Goal: Check status: Check status

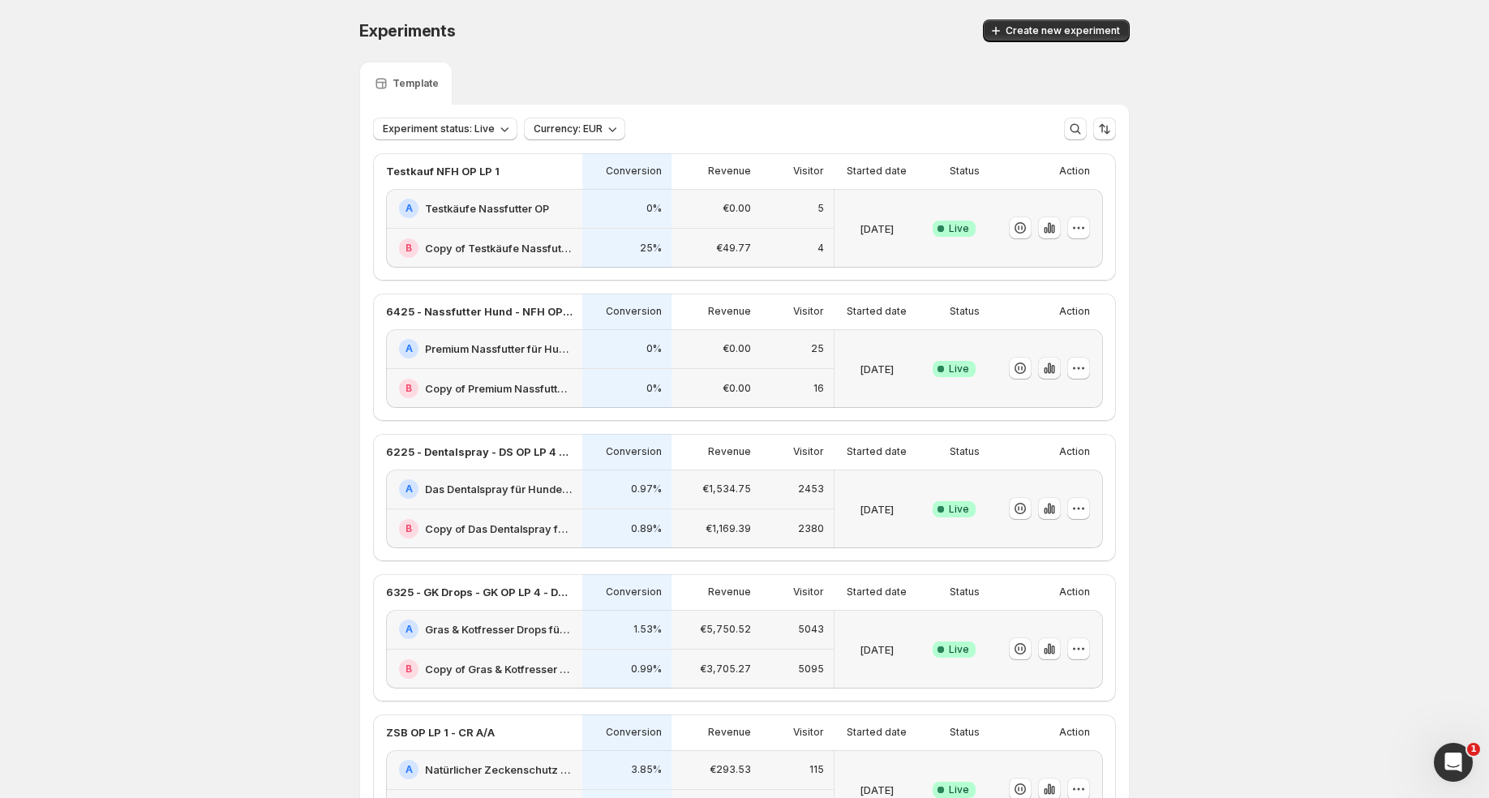
click at [1048, 371] on icon "button" at bounding box center [1049, 368] width 16 height 16
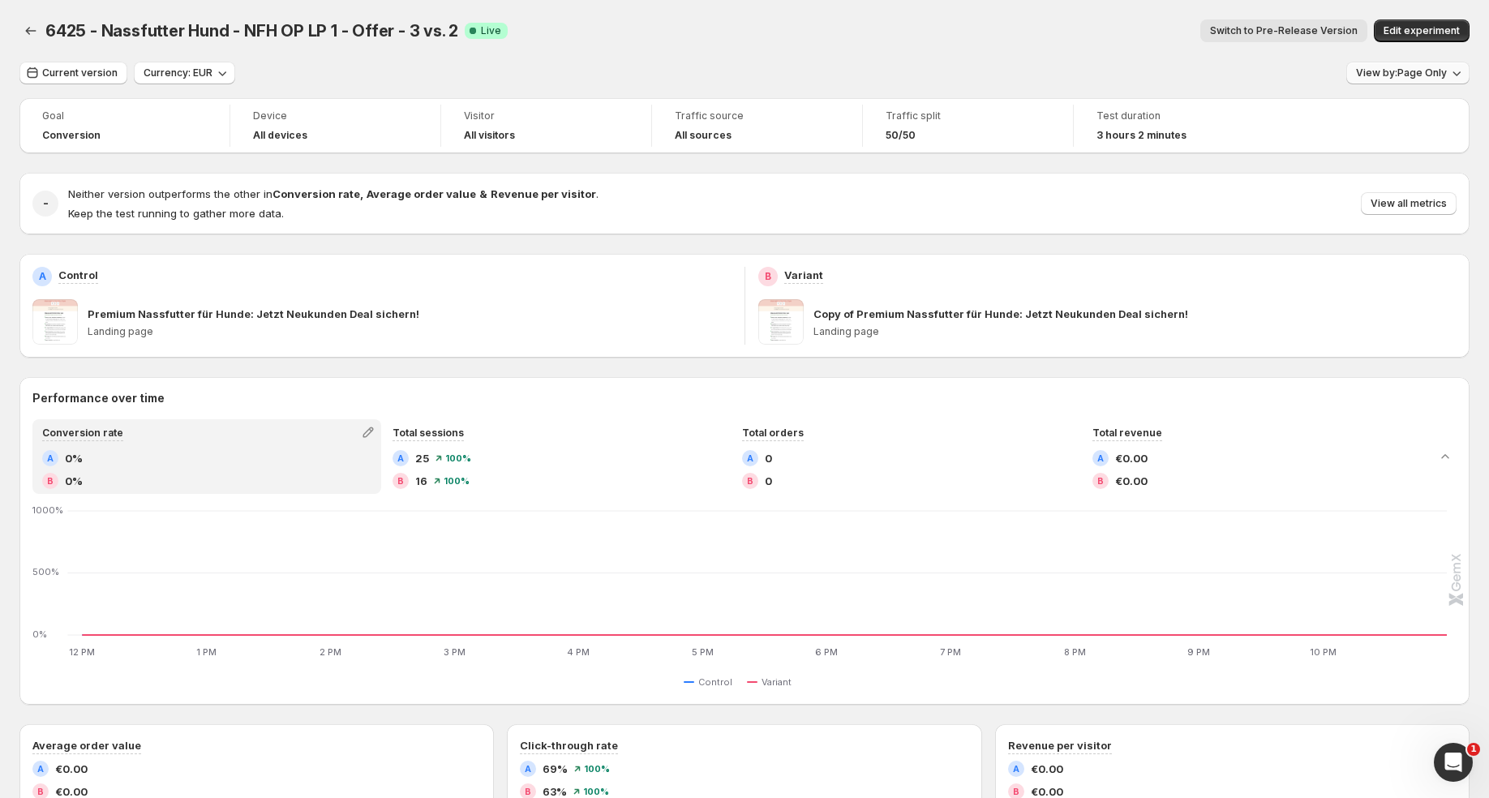
click at [1412, 80] on button "View by: Page Only" at bounding box center [1407, 73] width 123 height 23
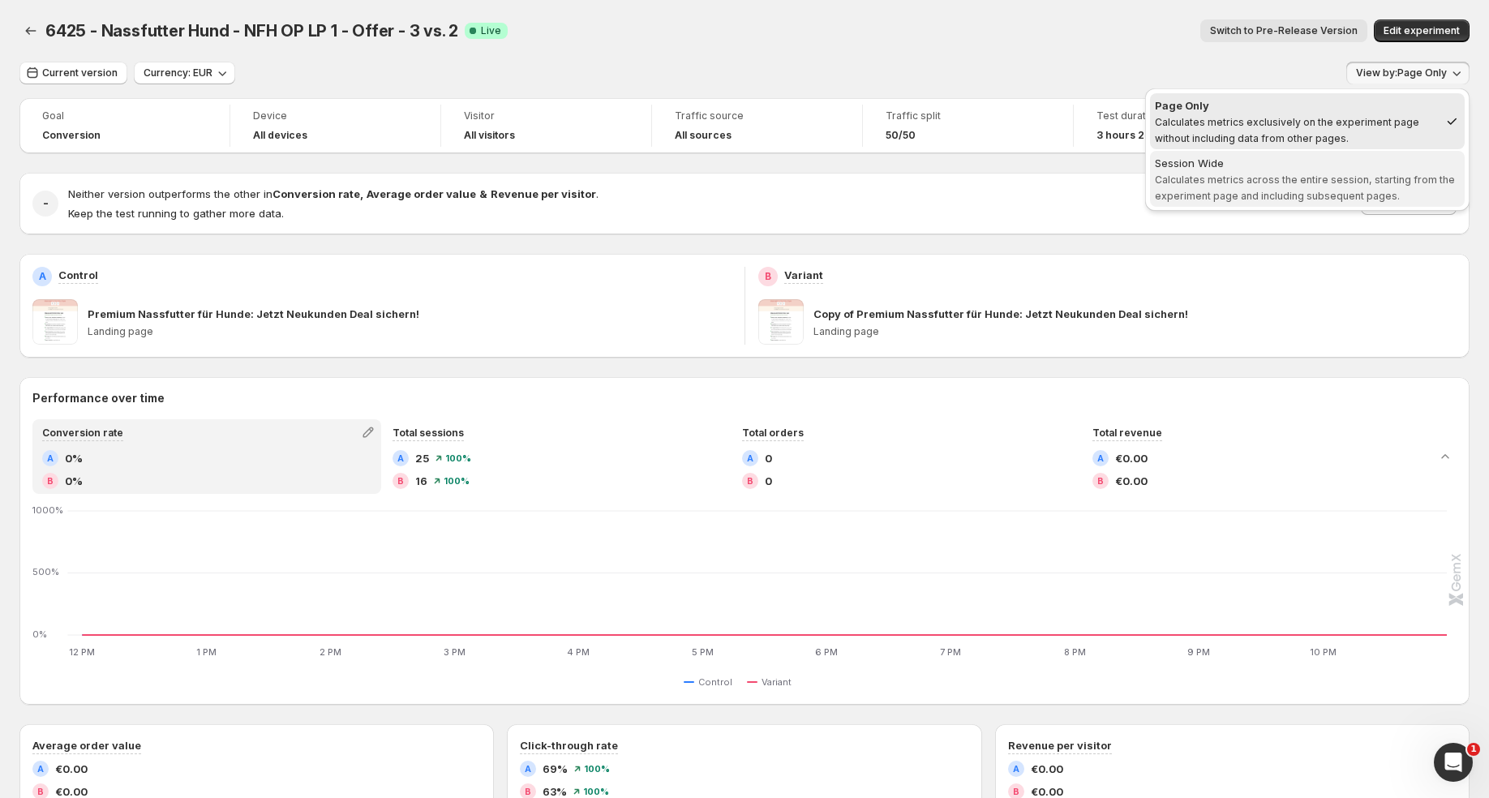
click at [1313, 175] on span "Calculates metrics across the entire session, starting from the experiment page…" at bounding box center [1304, 187] width 300 height 28
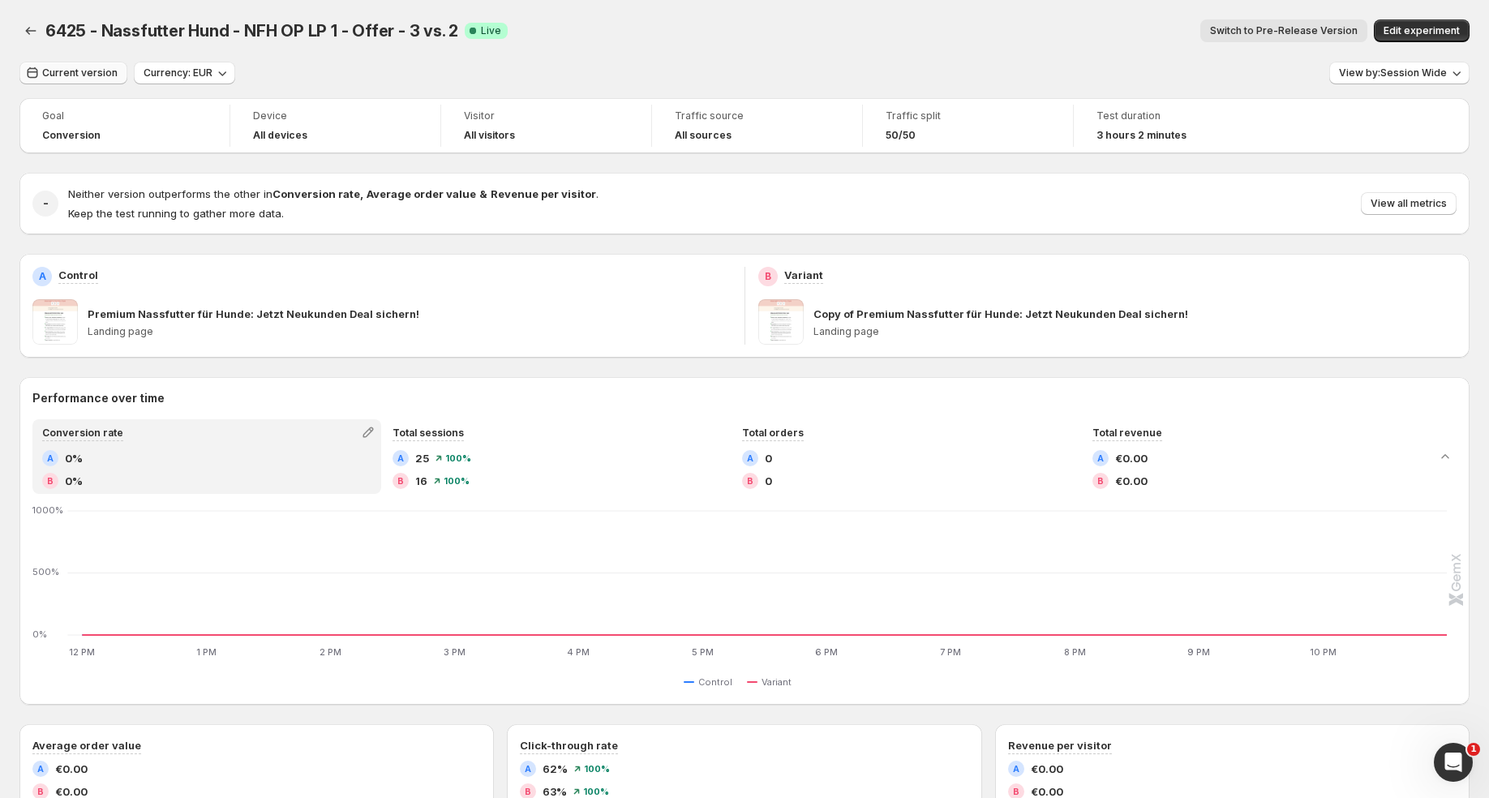
click at [101, 71] on span "Current version" at bounding box center [79, 72] width 75 height 13
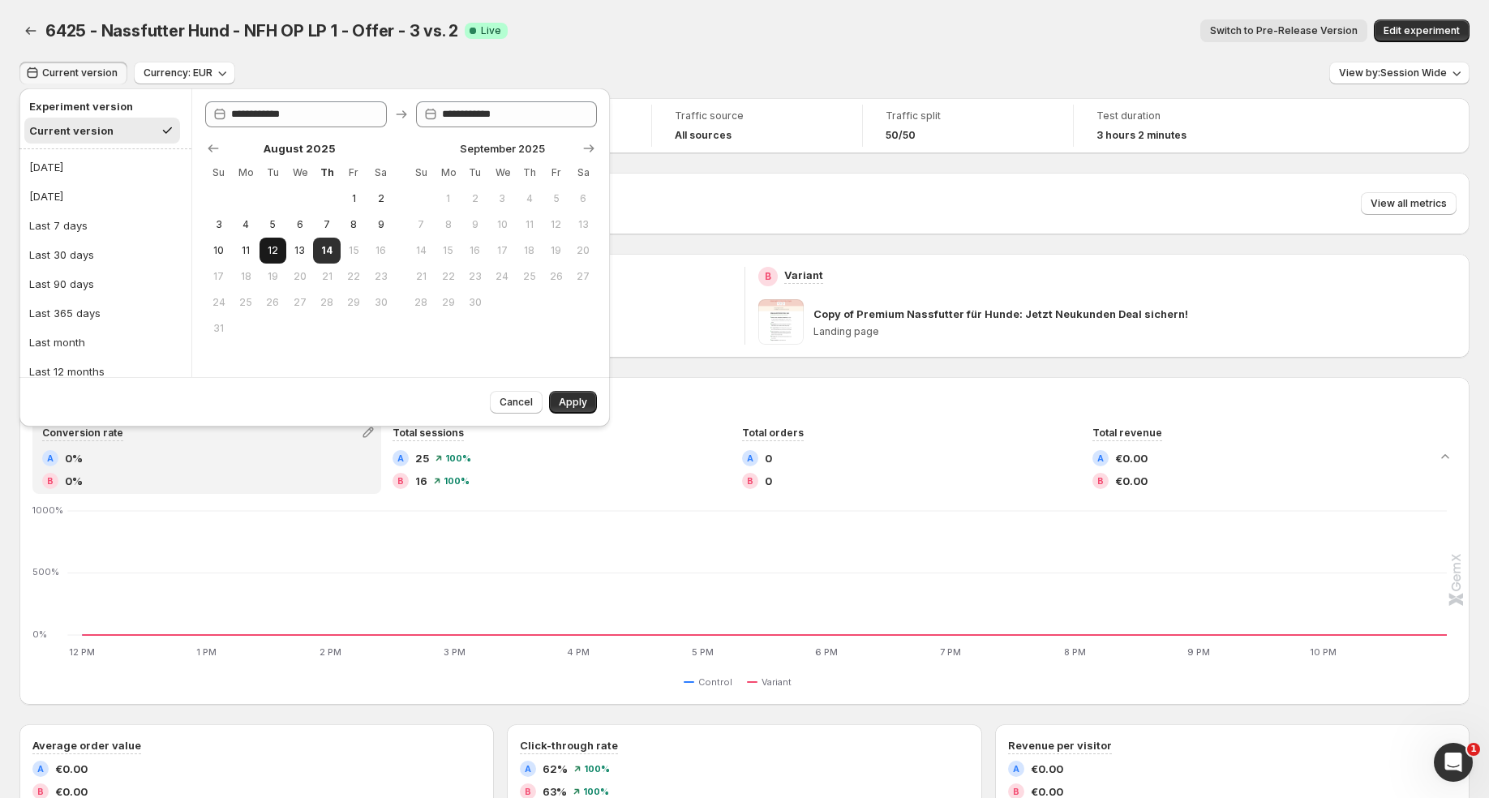
click at [270, 249] on span "12" at bounding box center [273, 250] width 14 height 13
type input "**********"
click at [328, 249] on span "14" at bounding box center [326, 250] width 14 height 13
type input "**********"
click at [569, 398] on span "Apply" at bounding box center [573, 402] width 28 height 13
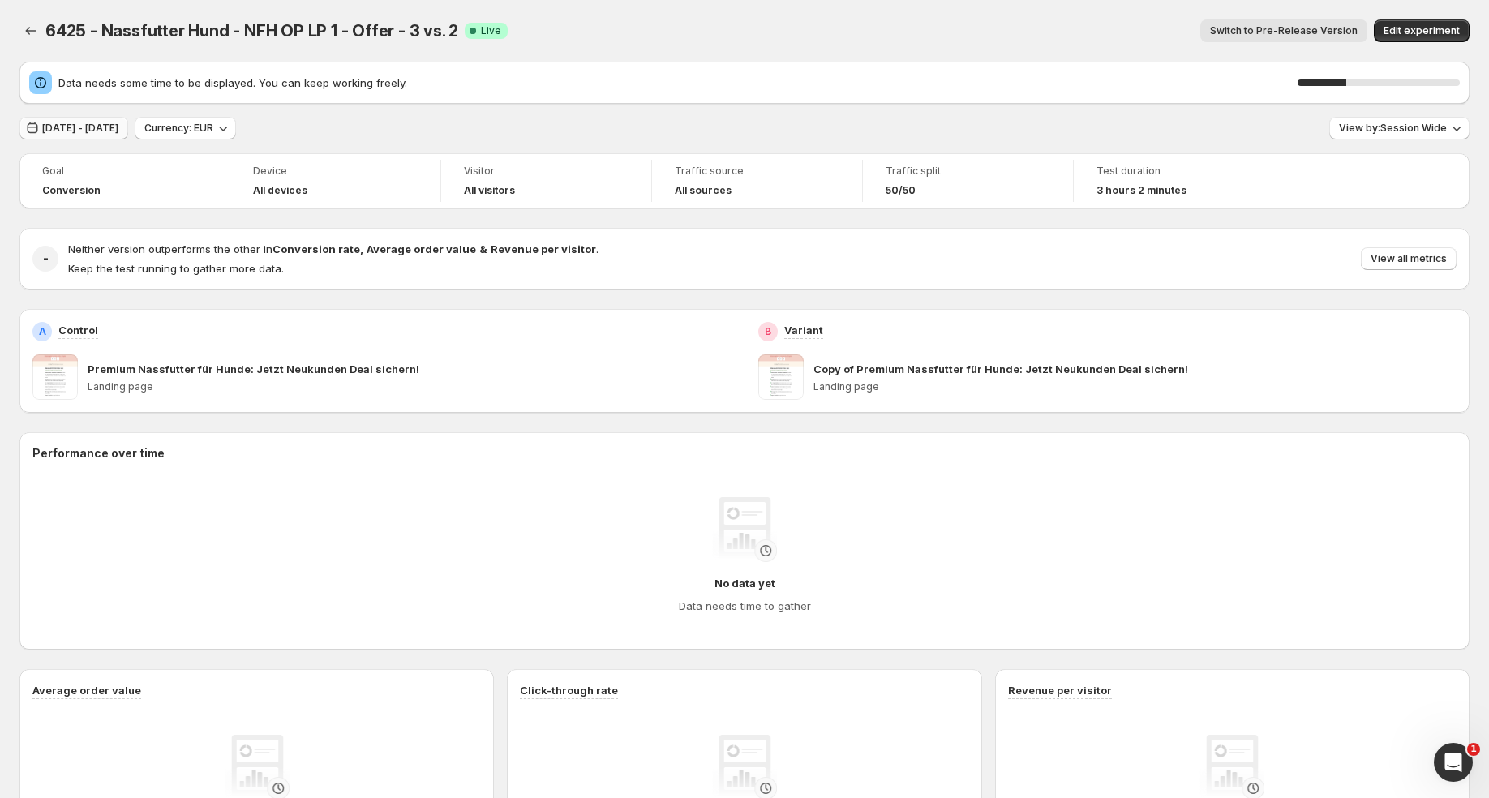
click at [128, 135] on button "[DATE] - [DATE]" at bounding box center [73, 128] width 109 height 23
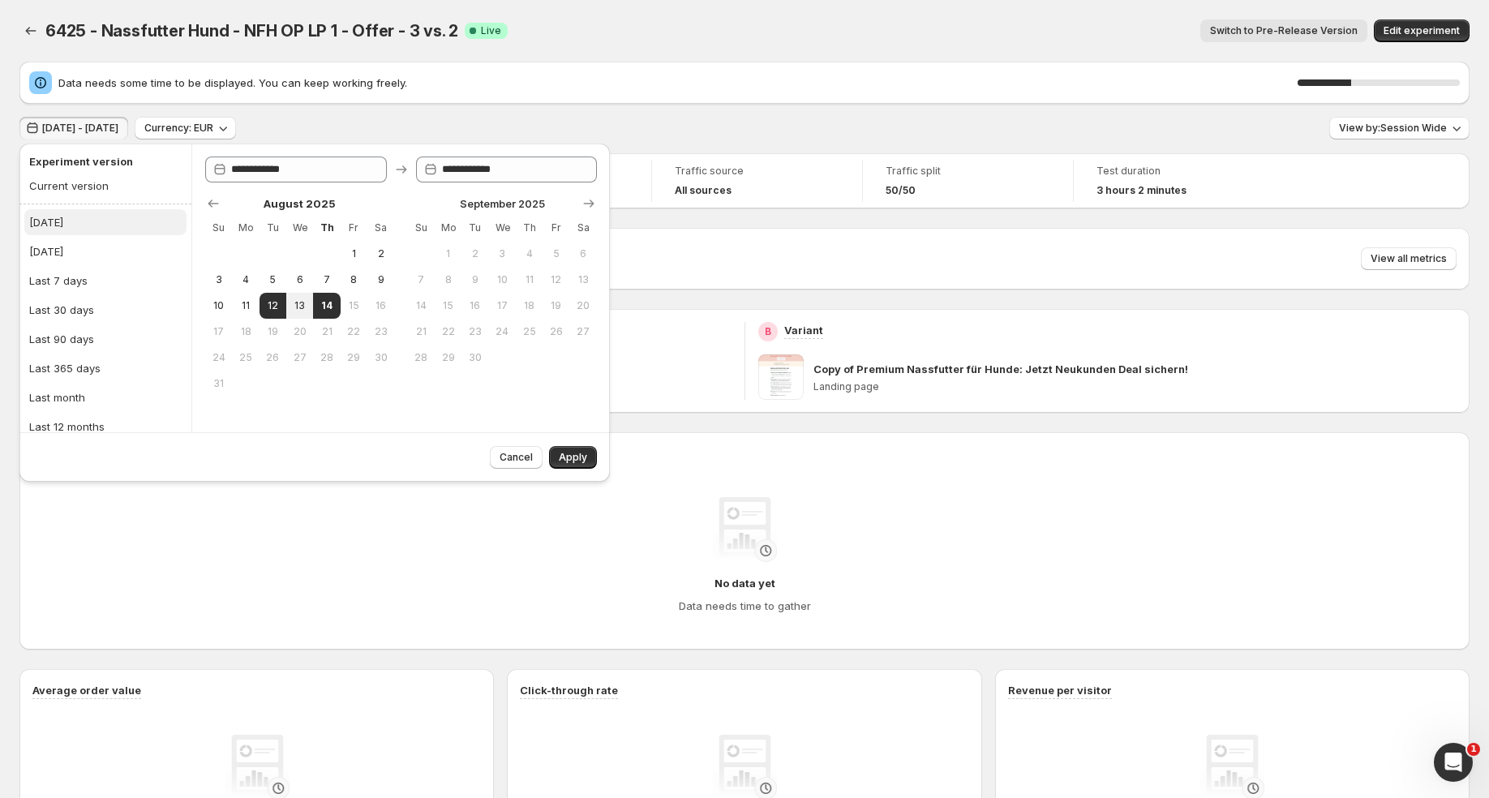
click at [117, 233] on button "[DATE]" at bounding box center [105, 222] width 162 height 26
type input "**********"
click at [563, 459] on span "Apply" at bounding box center [573, 457] width 28 height 13
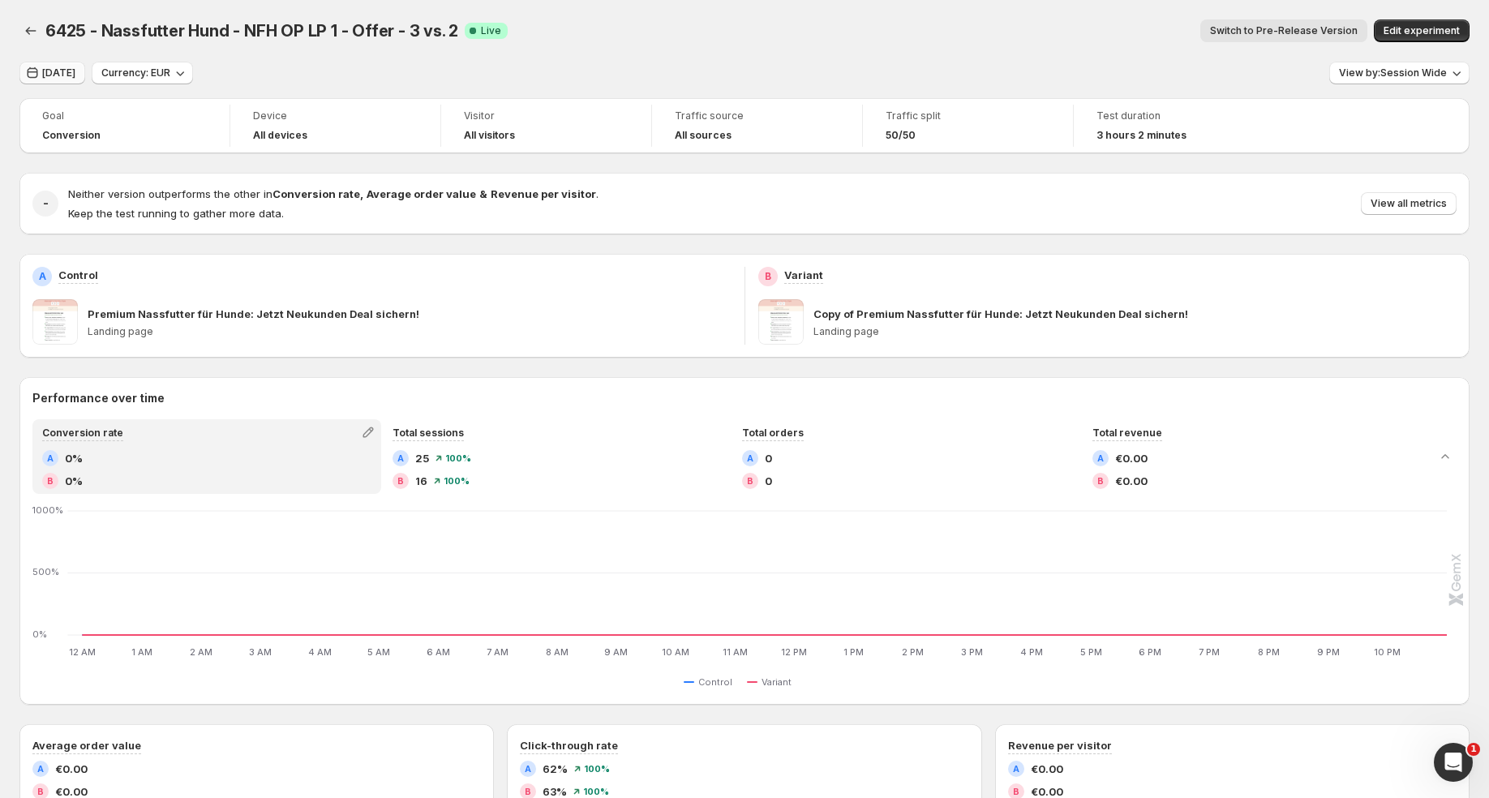
click at [50, 74] on span "[DATE]" at bounding box center [58, 72] width 33 height 13
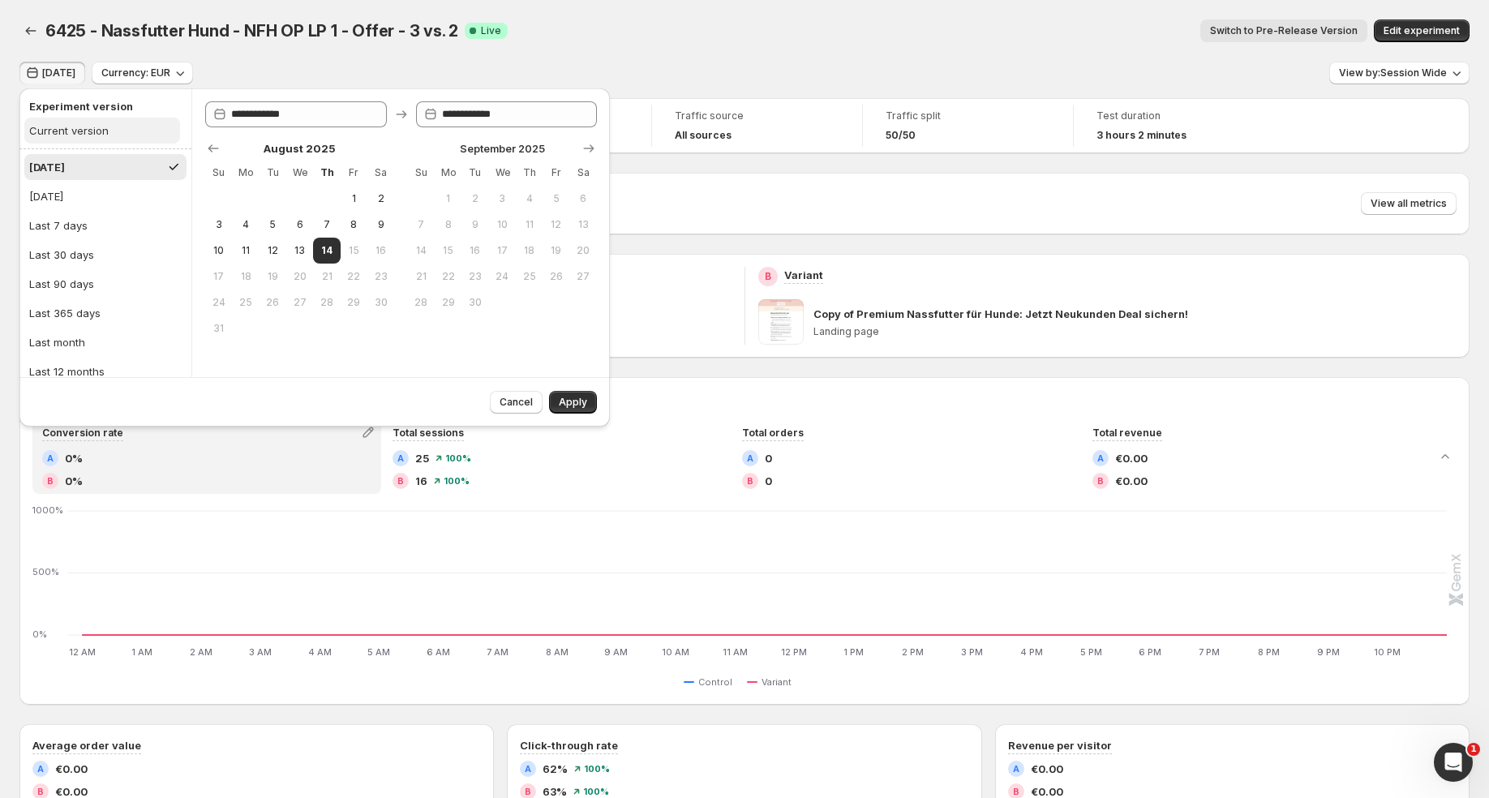
click at [92, 136] on div "Current version" at bounding box center [68, 130] width 79 height 16
click at [575, 405] on span "Apply" at bounding box center [573, 402] width 28 height 13
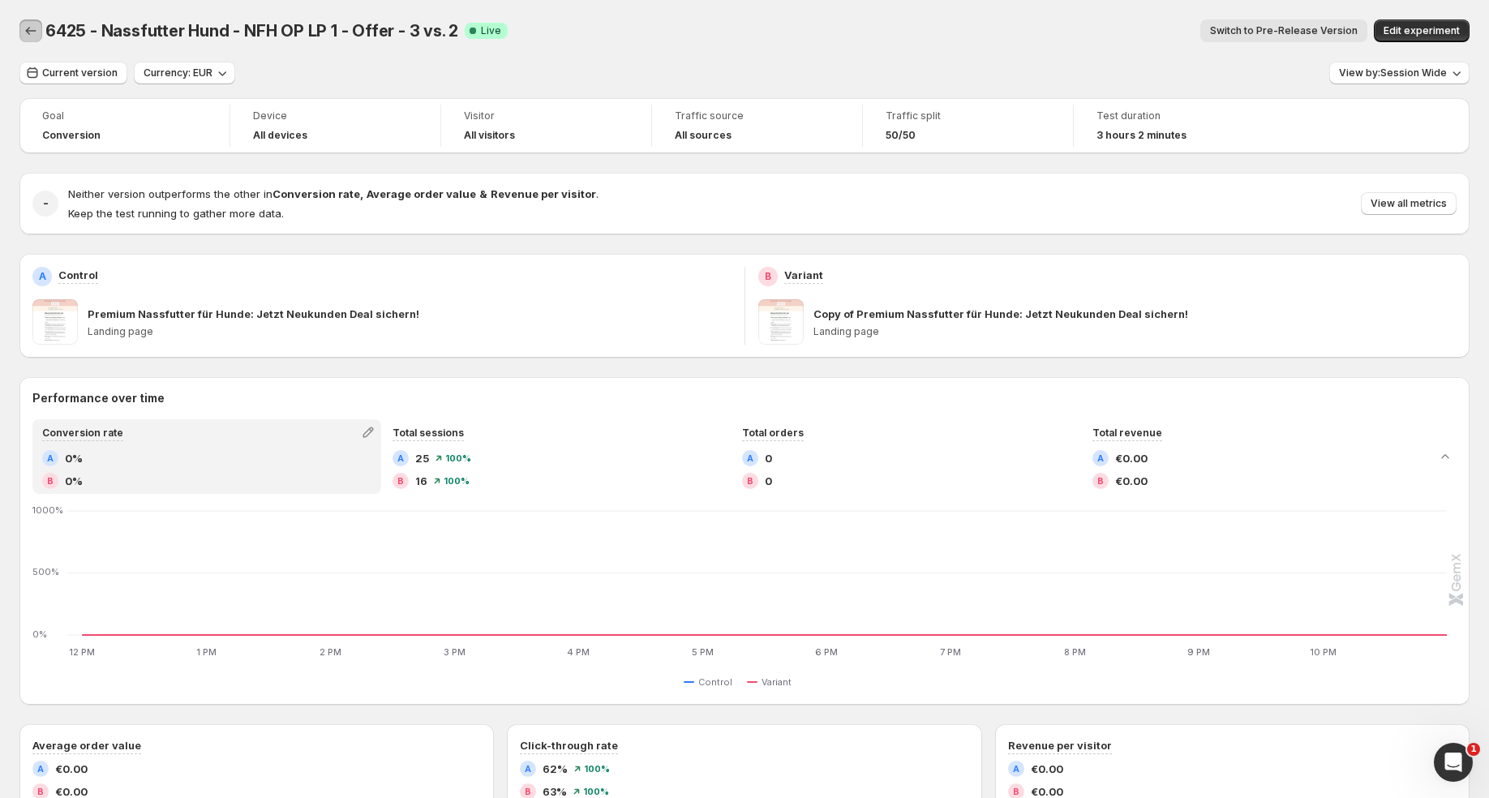
click at [27, 38] on icon "Back" at bounding box center [31, 31] width 16 height 16
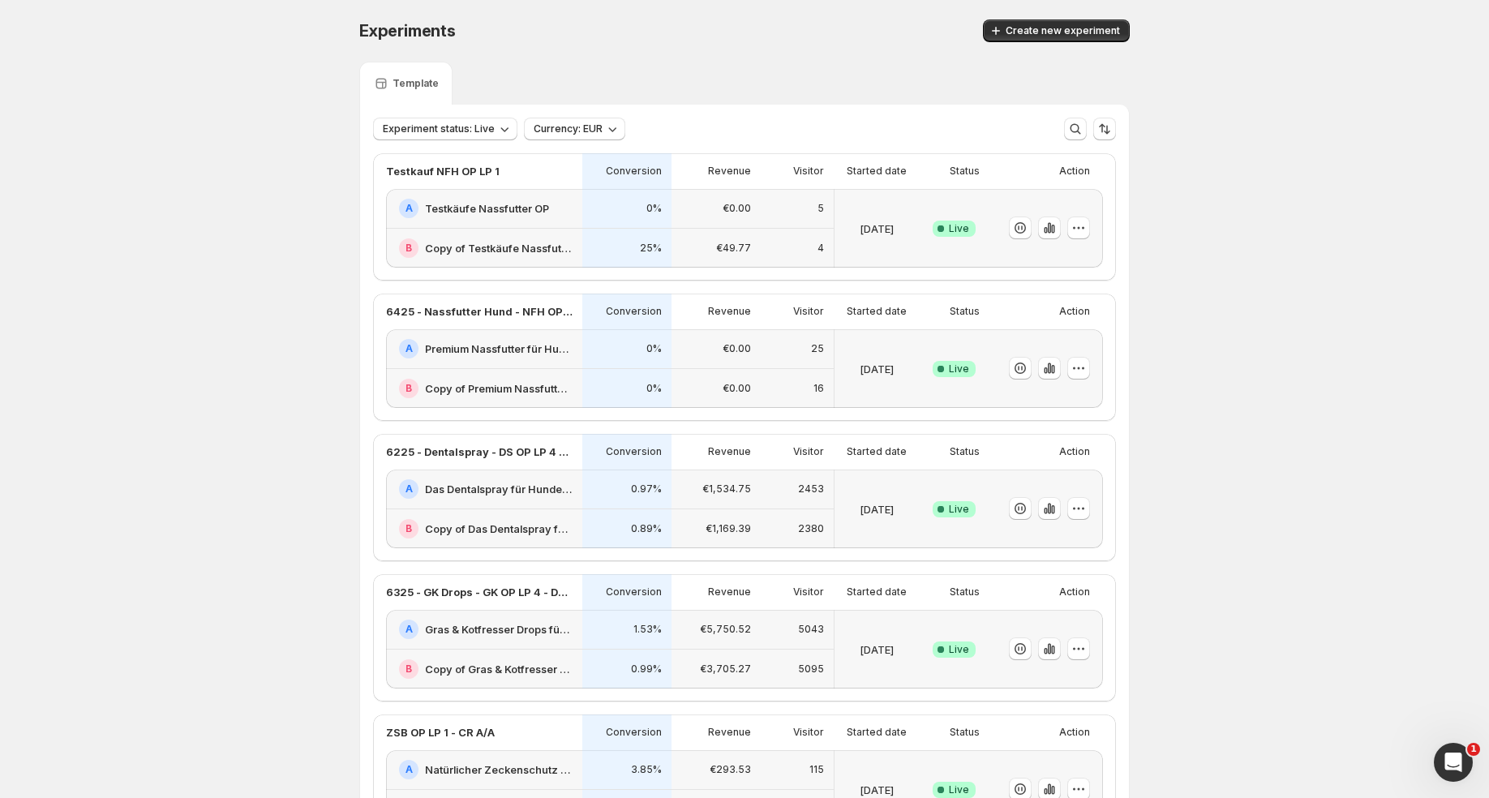
click at [661, 358] on div "0%" at bounding box center [627, 348] width 70 height 19
